Goal: Find specific page/section: Find specific page/section

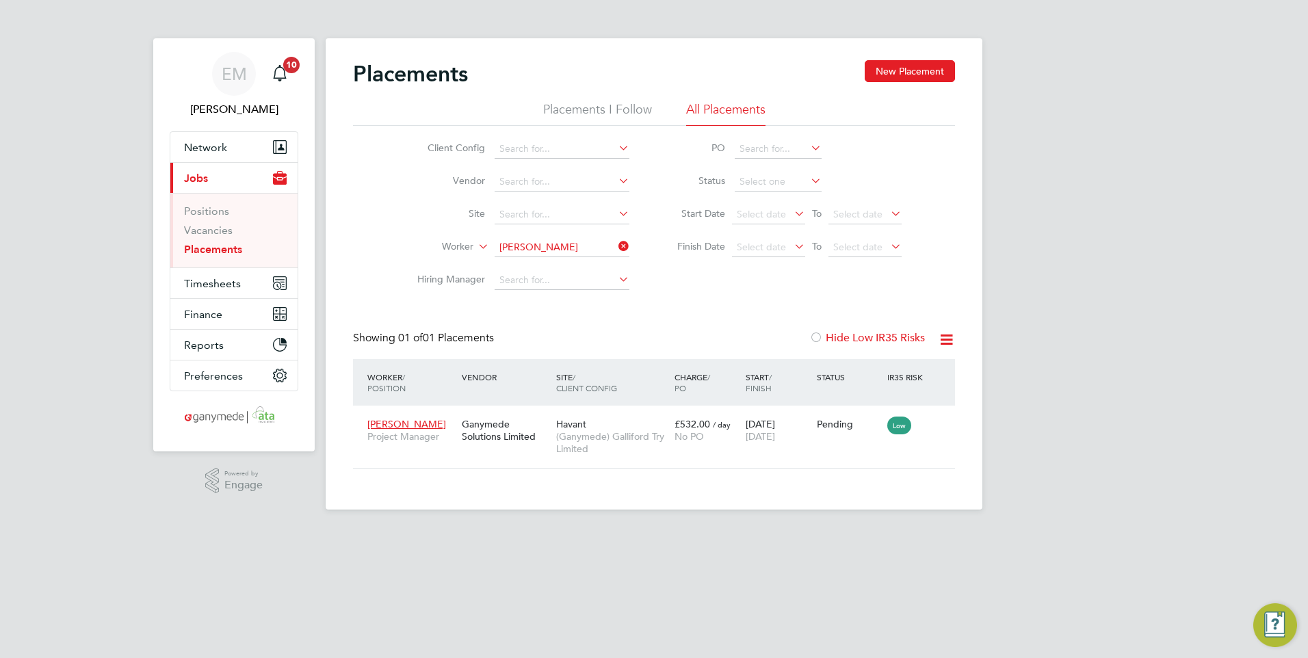
scroll to position [51, 119]
click at [283, 71] on icon "Main navigation" at bounding box center [280, 73] width 16 height 16
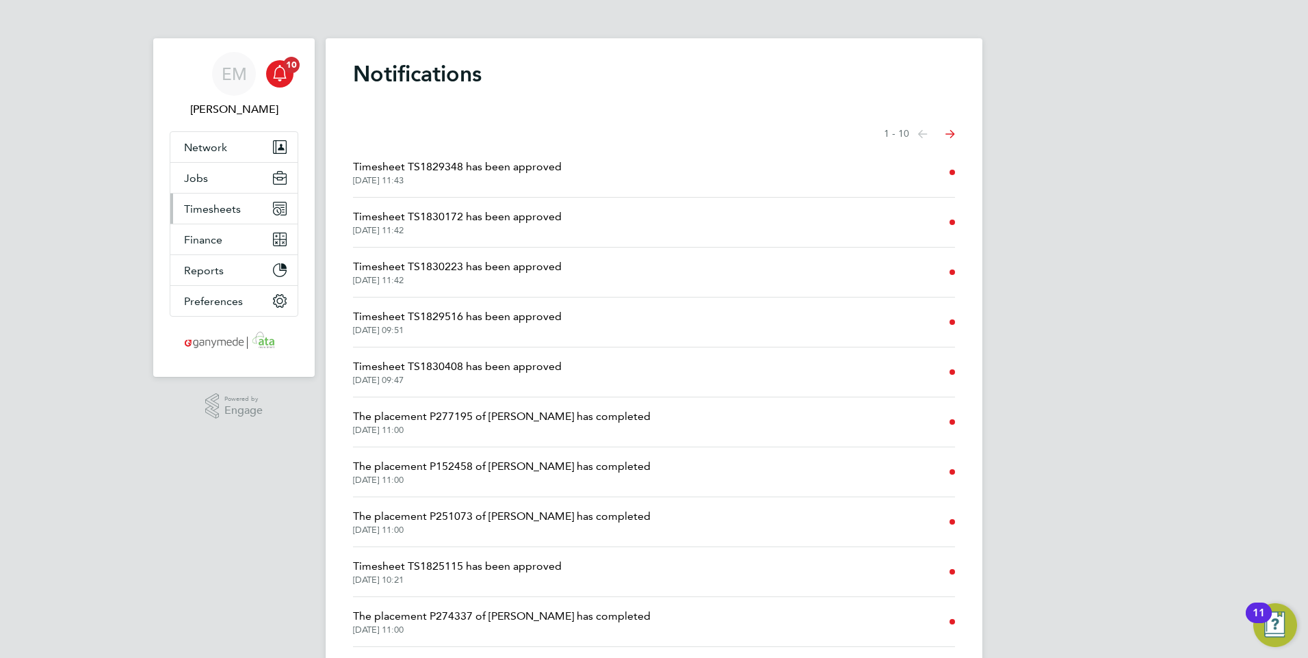
click at [200, 209] on span "Timesheets" at bounding box center [212, 208] width 57 height 13
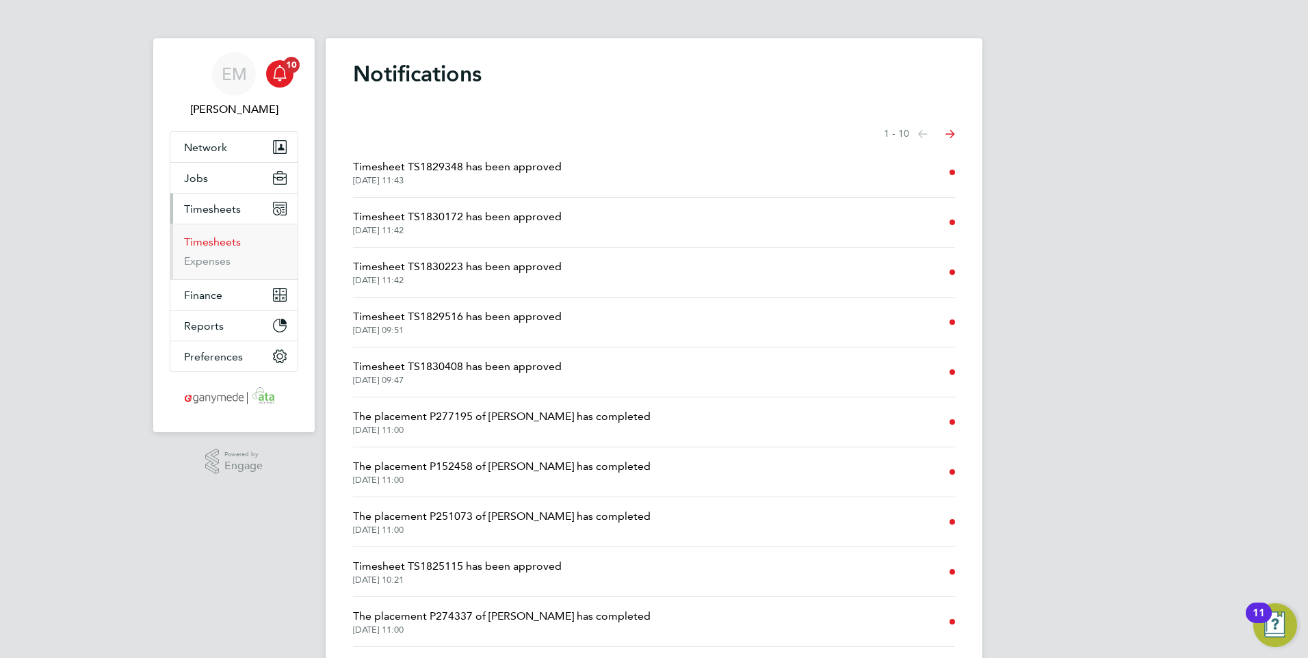
click at [219, 240] on link "Timesheets" at bounding box center [212, 241] width 57 height 13
